Goal: Task Accomplishment & Management: Manage account settings

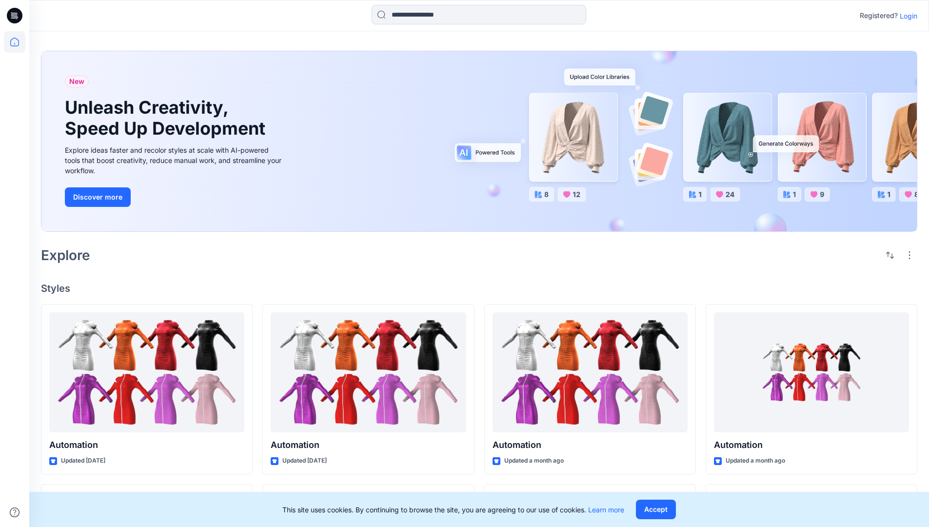
click at [907, 16] on p "Login" at bounding box center [909, 16] width 18 height 10
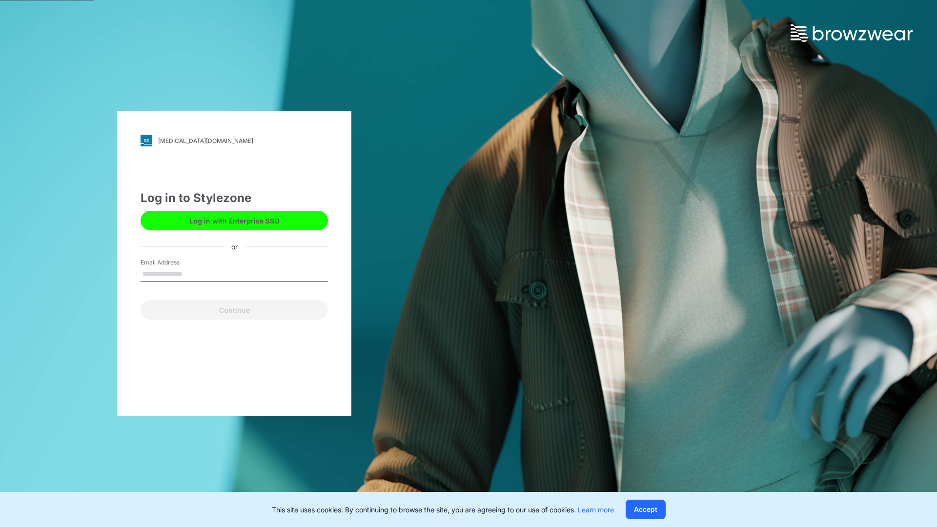
click at [193, 273] on input "Email Address" at bounding box center [234, 274] width 187 height 15
type input "**********"
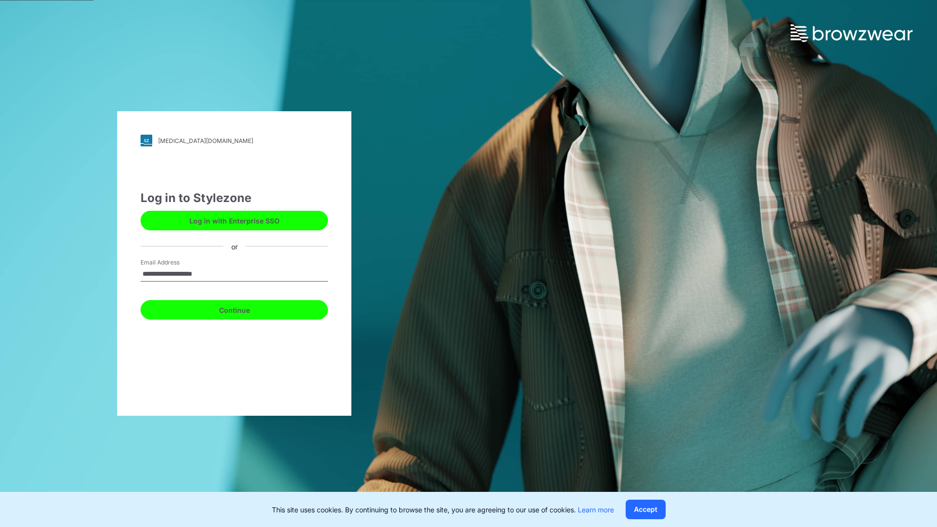
click at [245, 308] on button "Continue" at bounding box center [234, 310] width 187 height 20
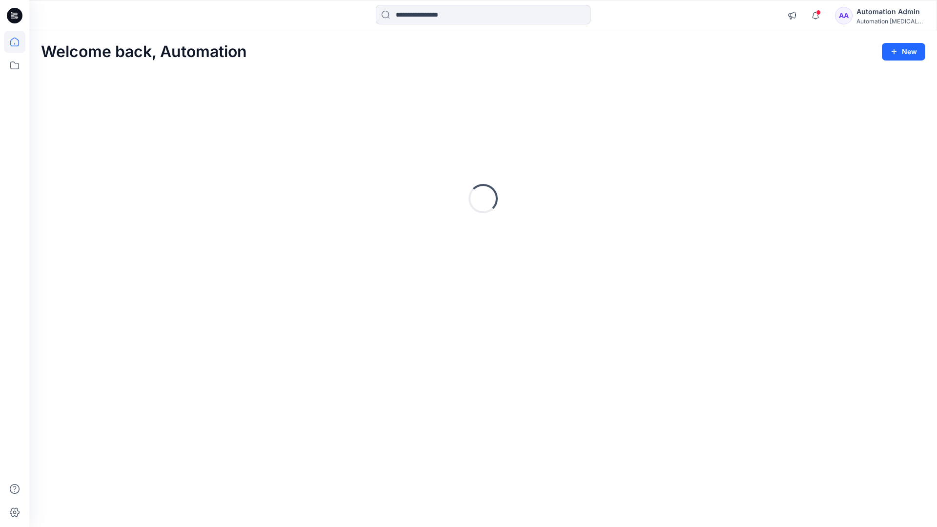
click at [19, 42] on icon at bounding box center [14, 42] width 9 height 9
click at [14, 66] on icon at bounding box center [14, 65] width 21 height 21
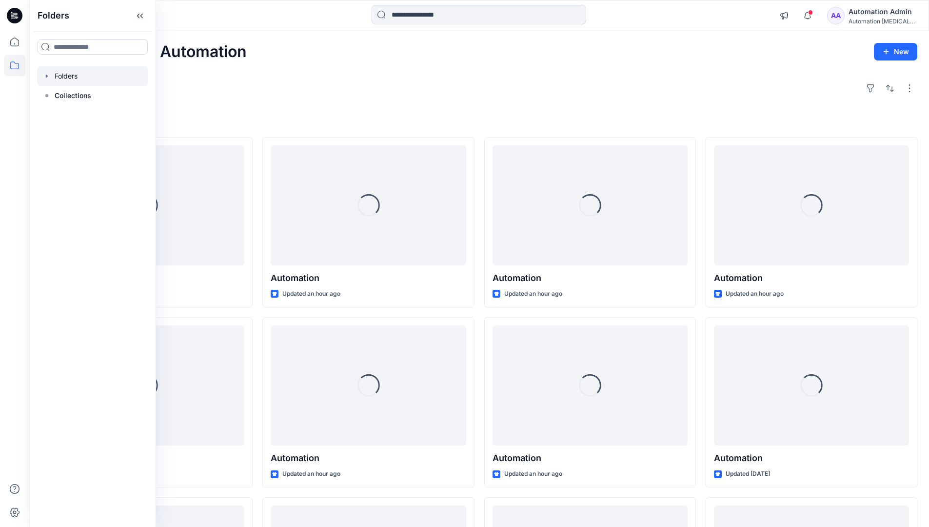
click at [79, 75] on div at bounding box center [92, 76] width 111 height 20
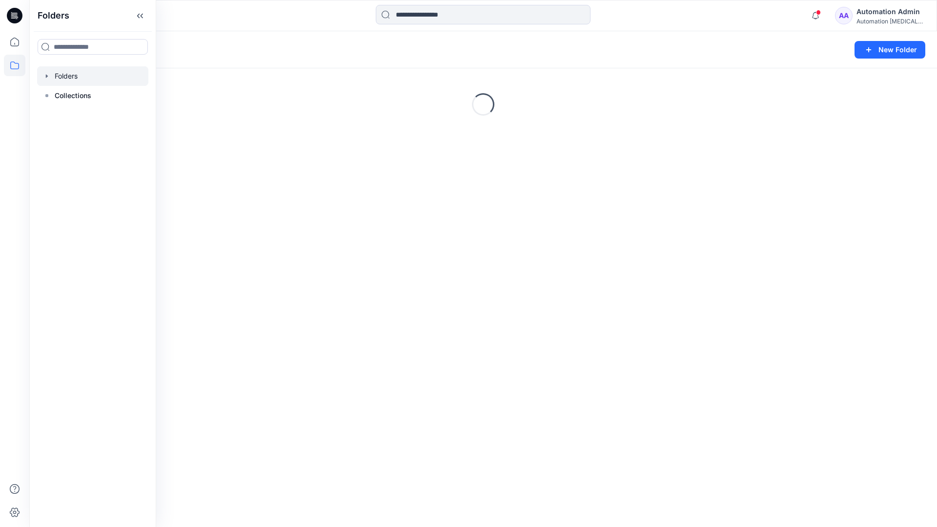
click at [568, 287] on div "Folders New Folder Loading..." at bounding box center [482, 279] width 907 height 496
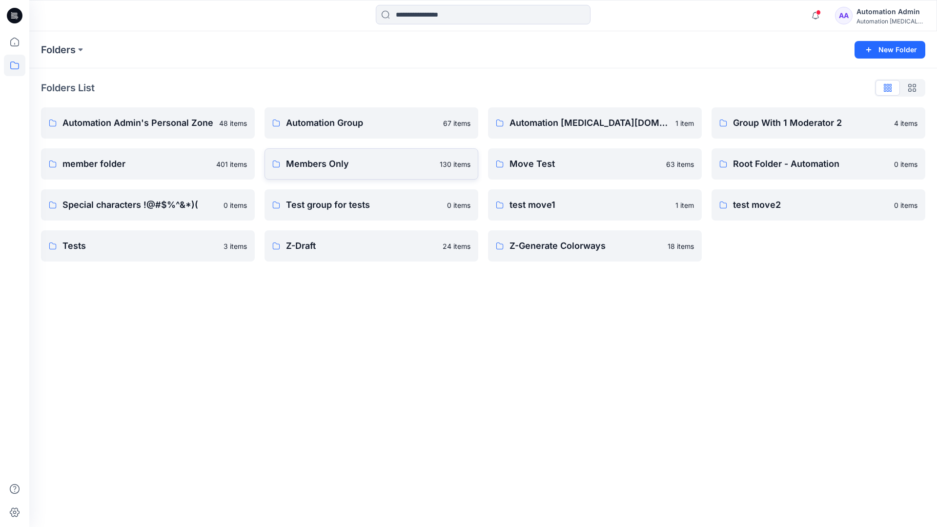
click at [372, 171] on link "Members Only 130 items" at bounding box center [371, 163] width 214 height 31
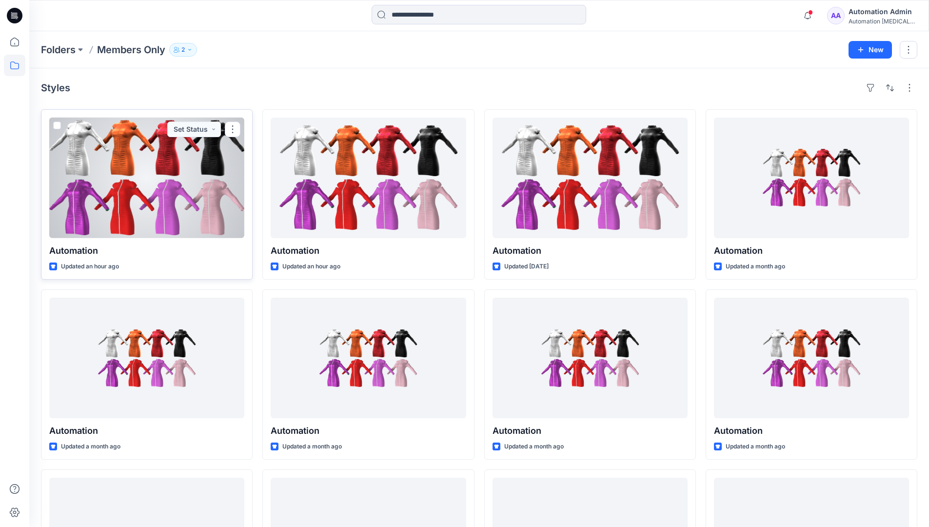
click at [56, 125] on span at bounding box center [57, 125] width 8 height 8
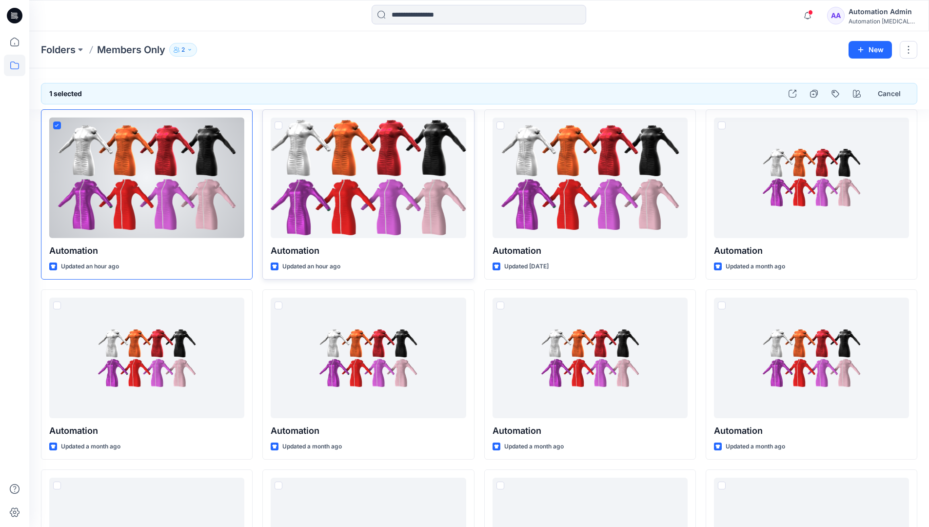
click at [278, 124] on span at bounding box center [279, 125] width 8 height 8
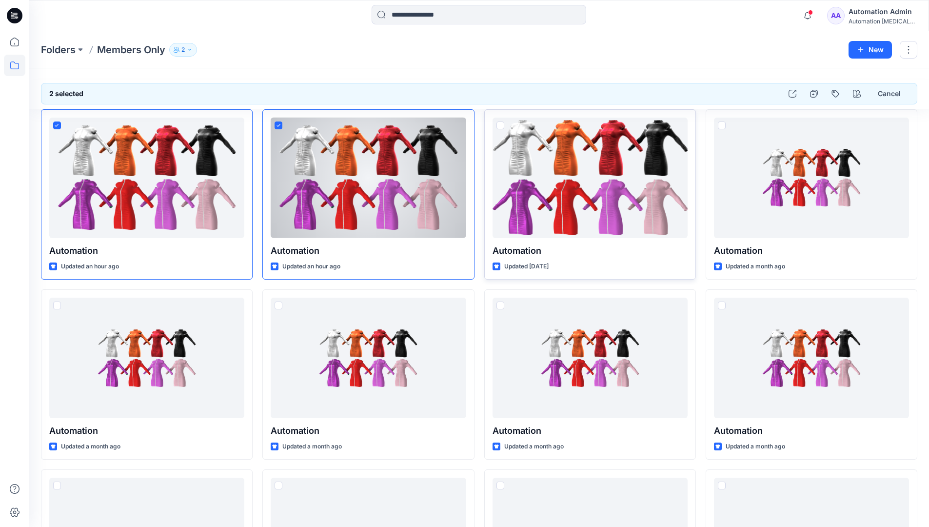
click at [503, 125] on span at bounding box center [501, 125] width 8 height 8
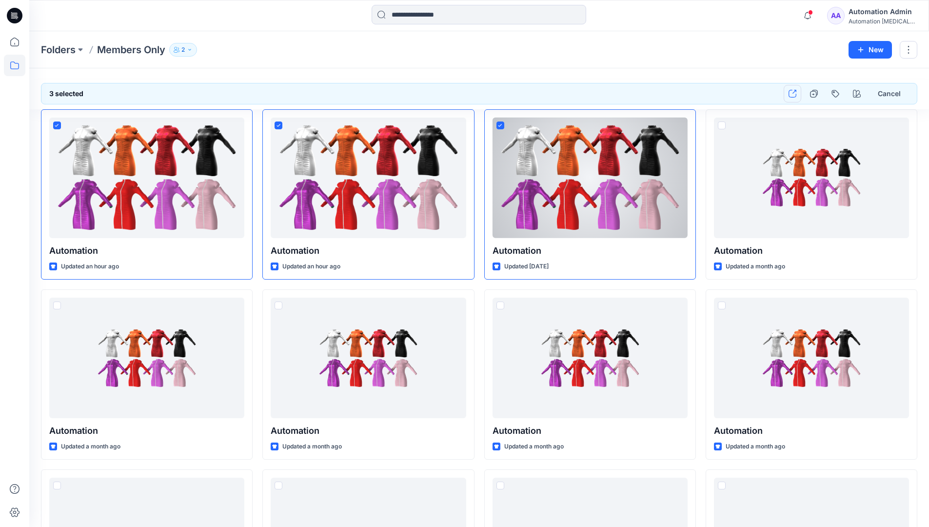
click at [793, 94] on icon "button" at bounding box center [793, 94] width 8 height 8
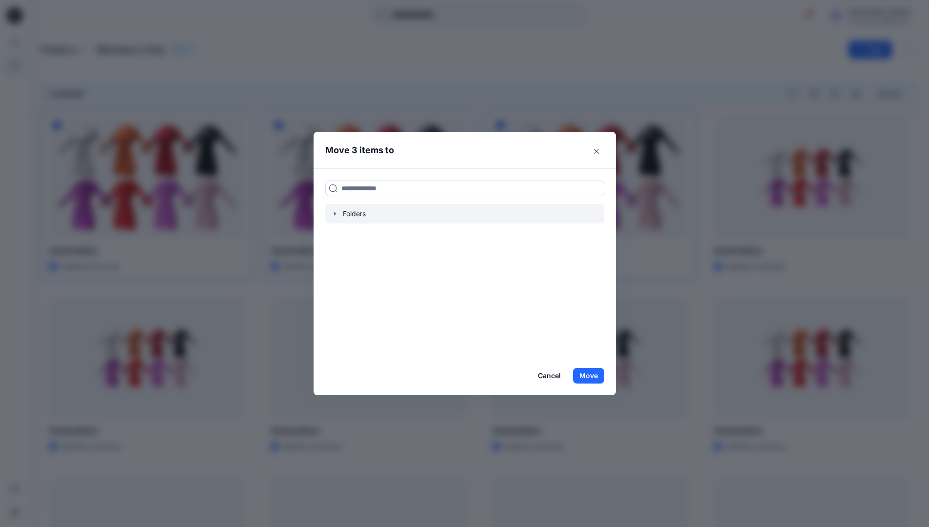
click at [337, 215] on icon "button" at bounding box center [335, 214] width 8 height 8
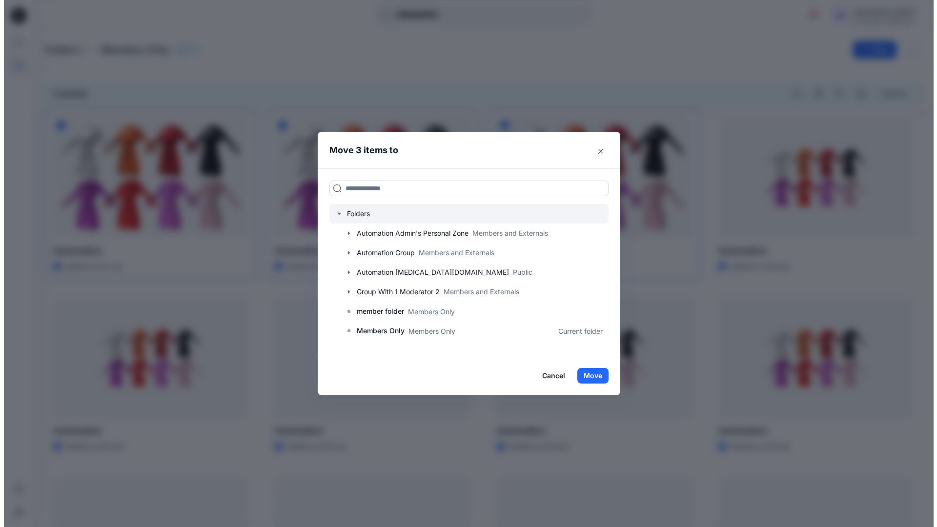
scroll to position [172, 0]
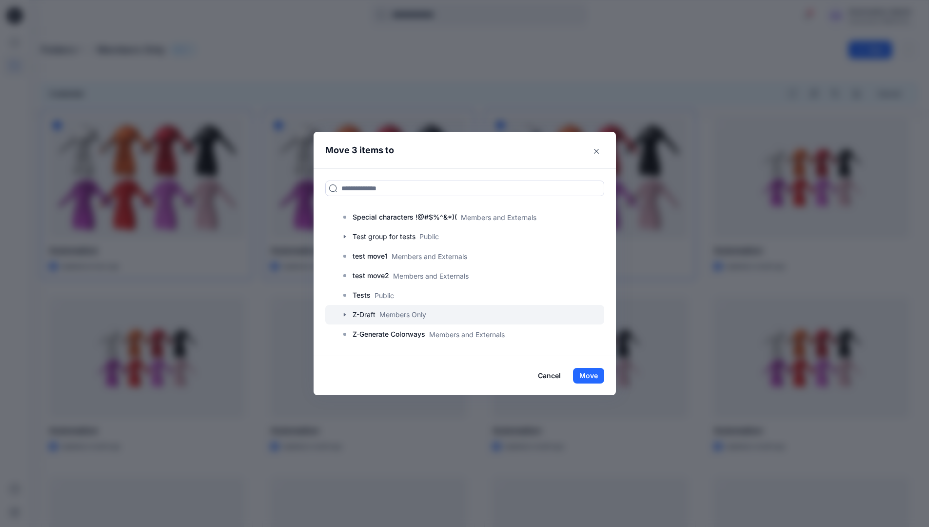
click at [371, 315] on div at bounding box center [464, 315] width 279 height 20
click at [589, 375] on button "Move" at bounding box center [588, 376] width 31 height 16
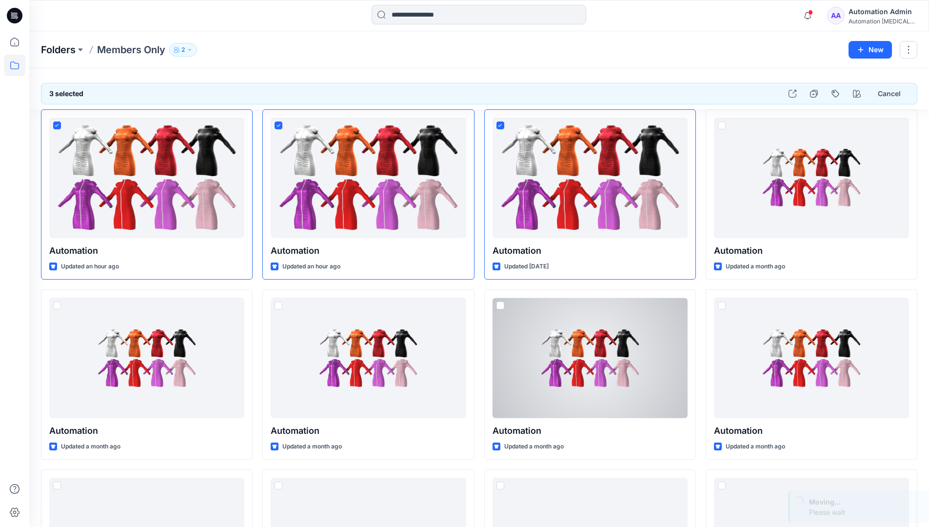
click at [59, 51] on p "Folders" at bounding box center [58, 50] width 35 height 14
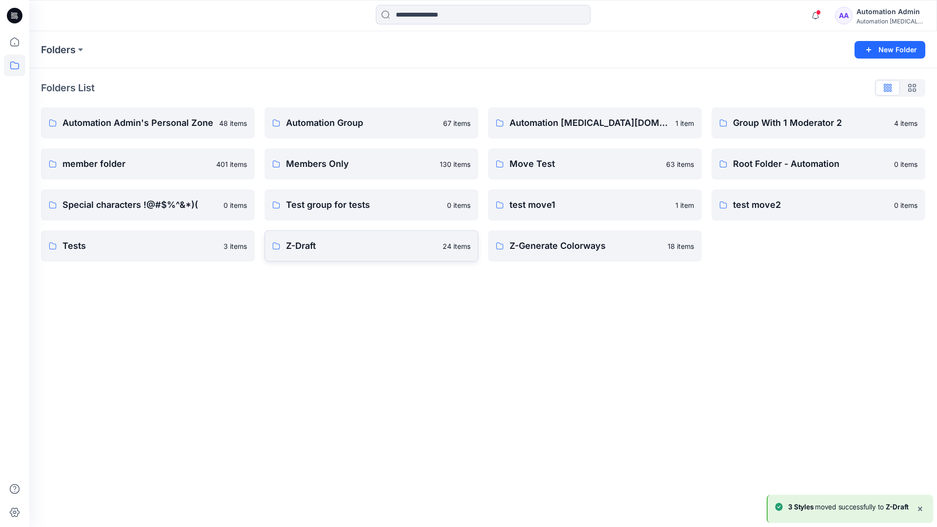
click at [383, 251] on p "Z-Draft" at bounding box center [361, 246] width 151 height 14
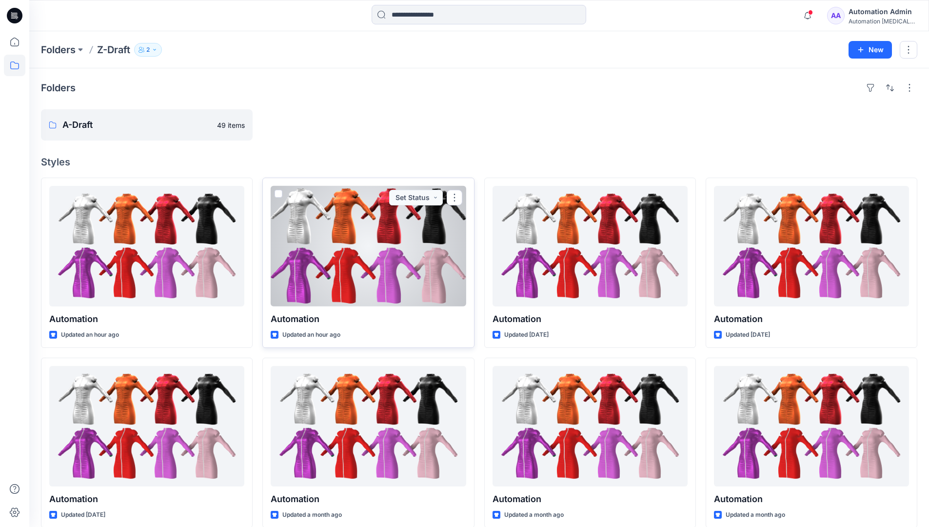
click at [278, 191] on span at bounding box center [279, 194] width 8 height 8
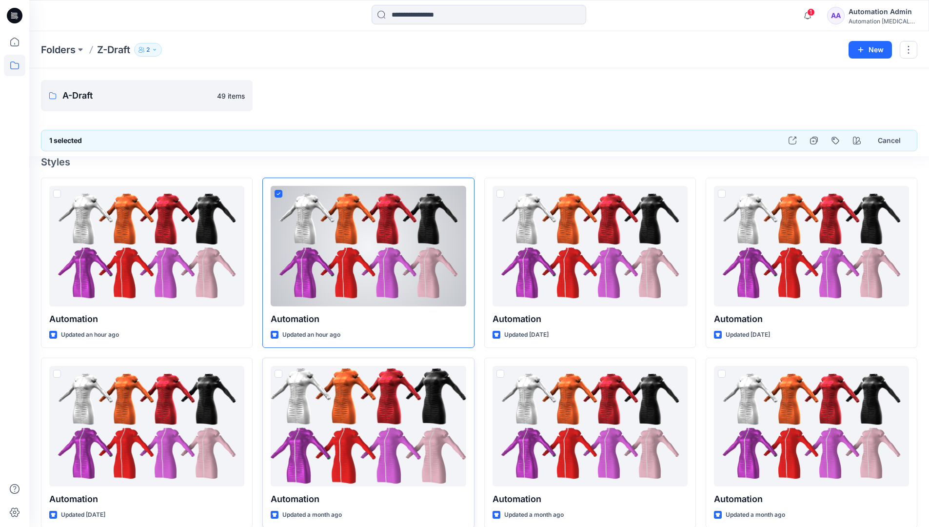
click at [279, 375] on span at bounding box center [279, 374] width 8 height 8
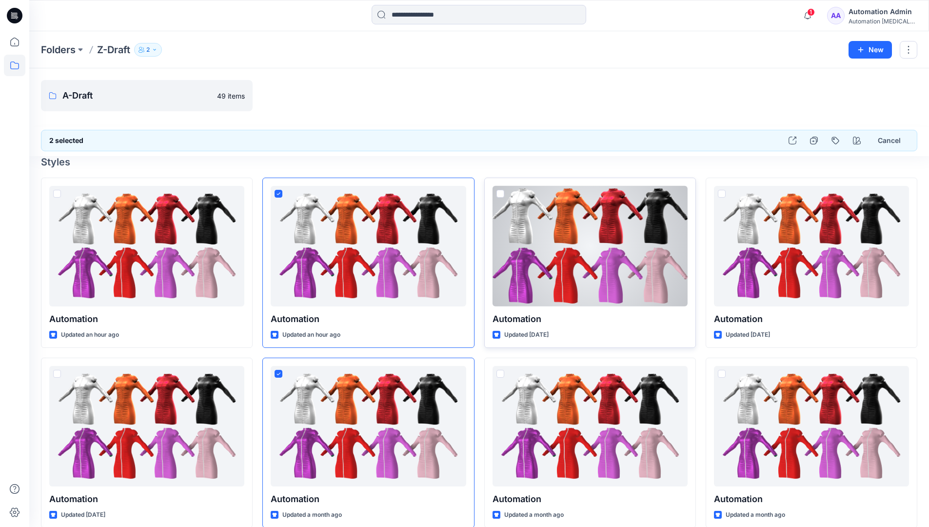
click at [499, 196] on span at bounding box center [501, 194] width 8 height 8
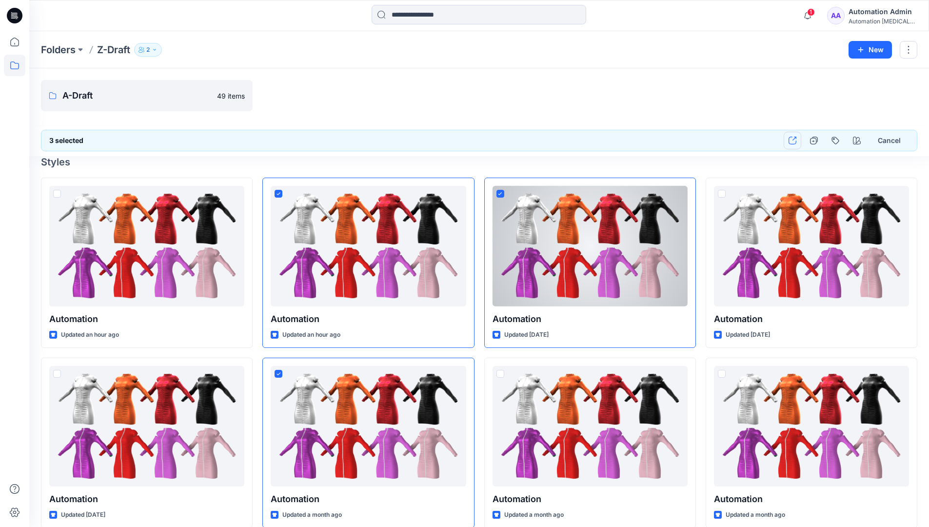
click at [793, 141] on icon "button" at bounding box center [793, 141] width 8 height 8
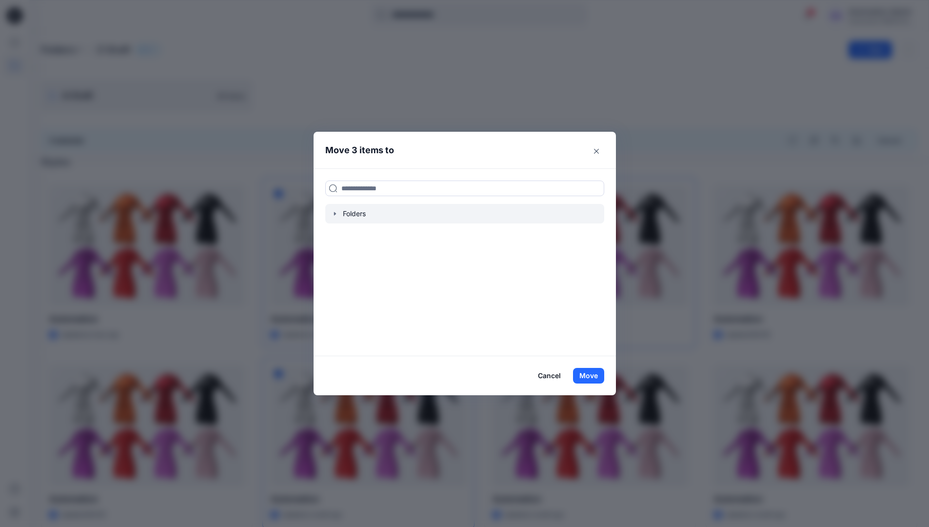
click at [336, 214] on icon "button" at bounding box center [335, 213] width 2 height 3
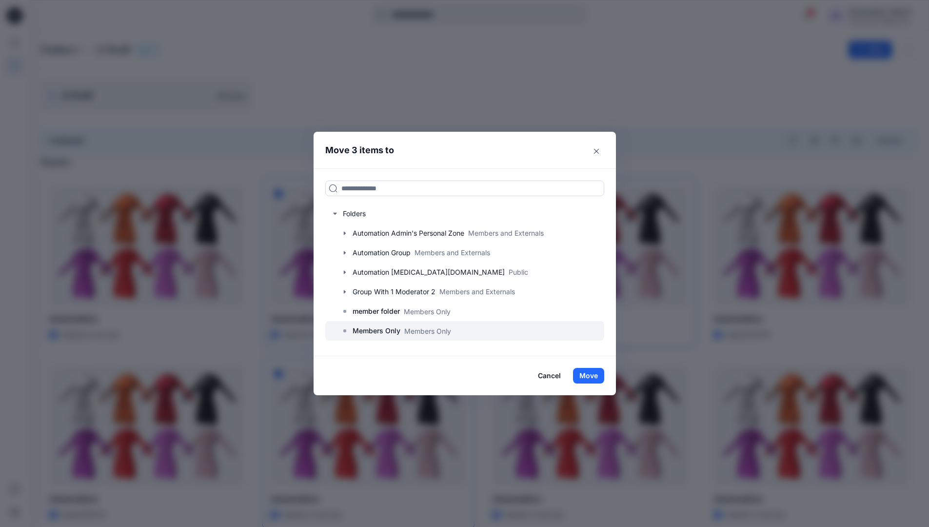
click at [379, 329] on p "Members Only" at bounding box center [377, 331] width 48 height 12
click at [591, 375] on button "Move" at bounding box center [588, 376] width 31 height 16
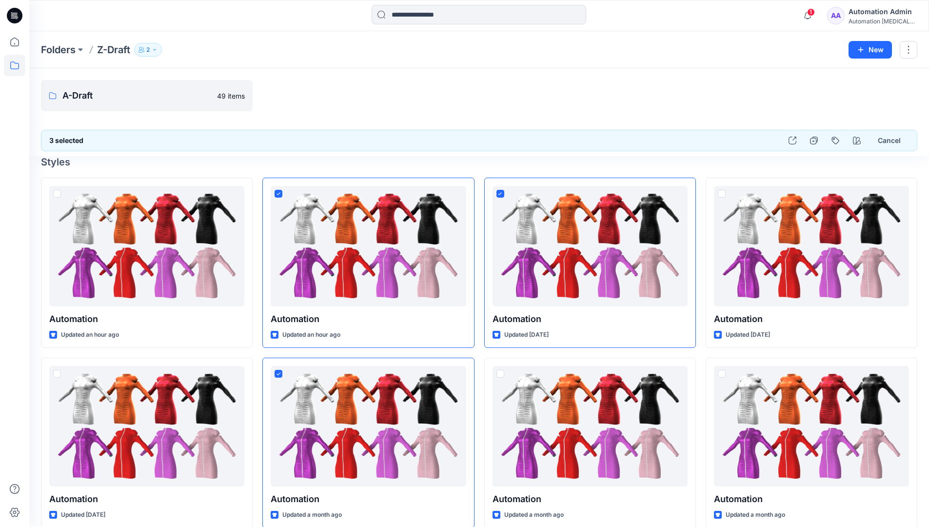
click at [866, 17] on div "Automation Admin" at bounding box center [883, 12] width 68 height 12
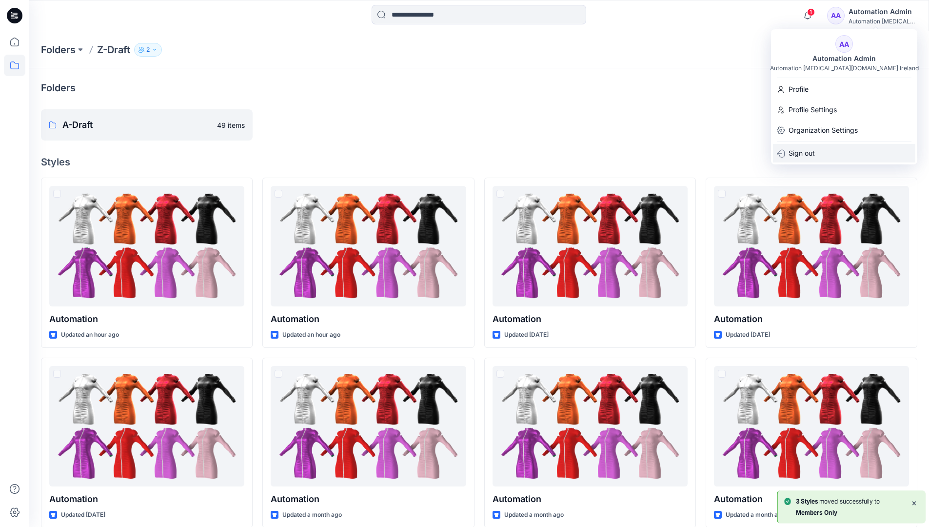
click at [807, 149] on p "Sign out" at bounding box center [802, 153] width 26 height 19
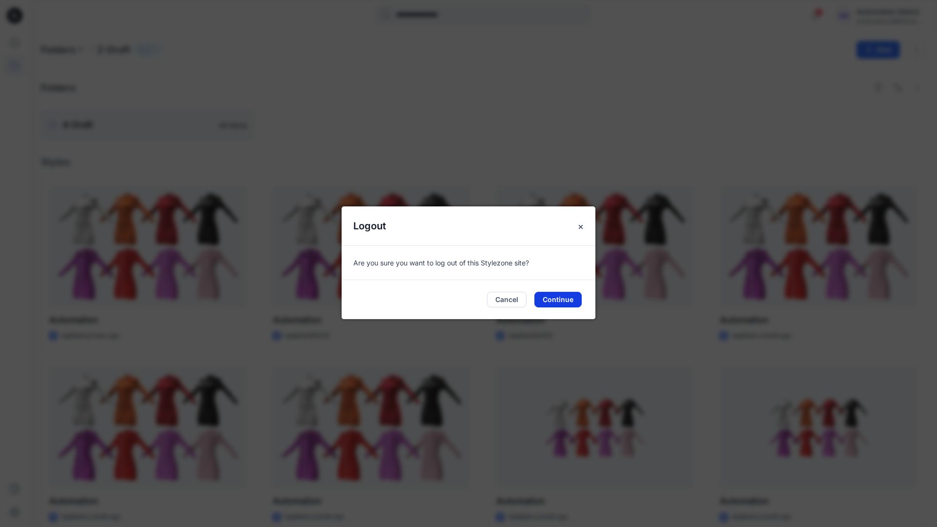
click at [552, 299] on button "Continue" at bounding box center [557, 300] width 47 height 16
